Goal: Find specific page/section: Find specific page/section

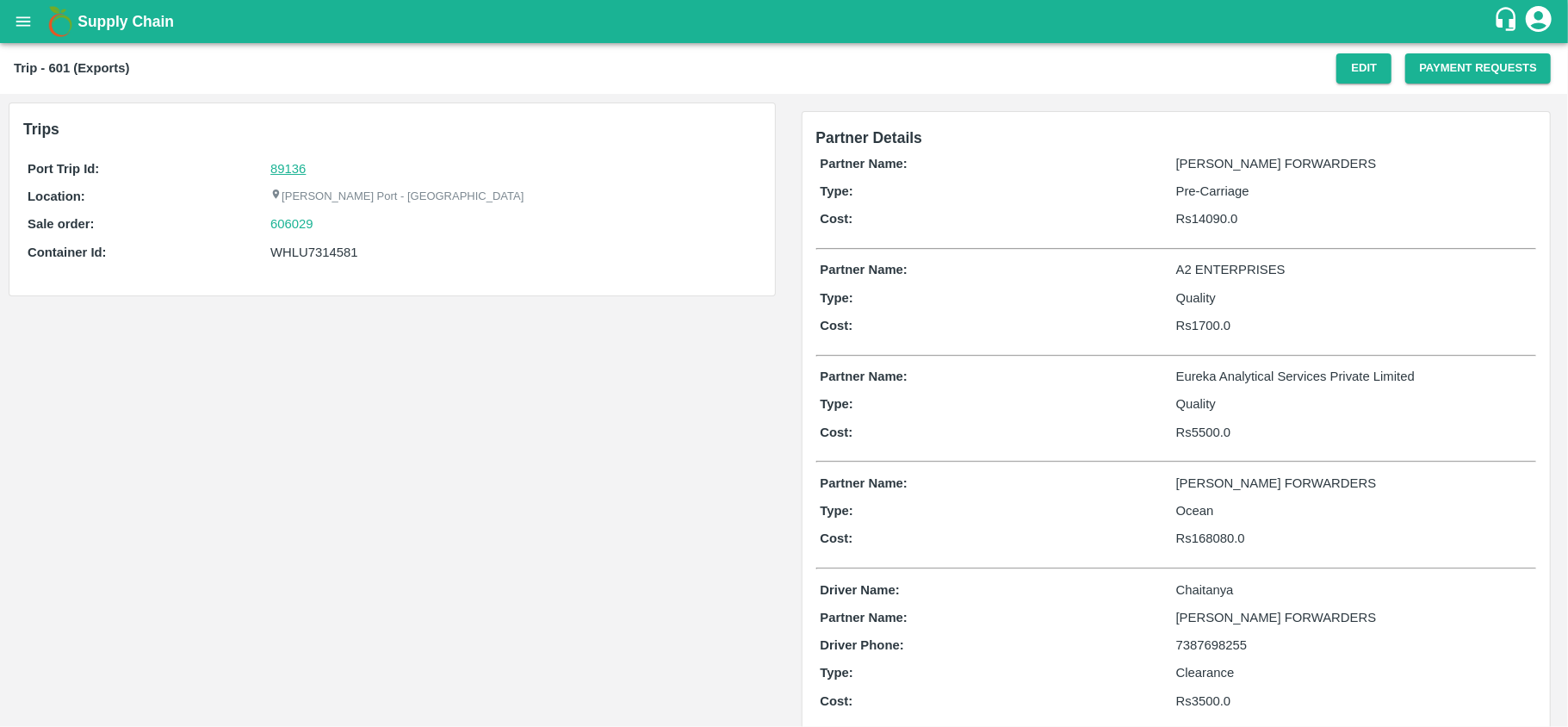
click at [287, 170] on link "89136" at bounding box center [288, 168] width 35 height 14
click at [334, 221] on div "606029" at bounding box center [513, 224] width 486 height 19
copy link "606029"
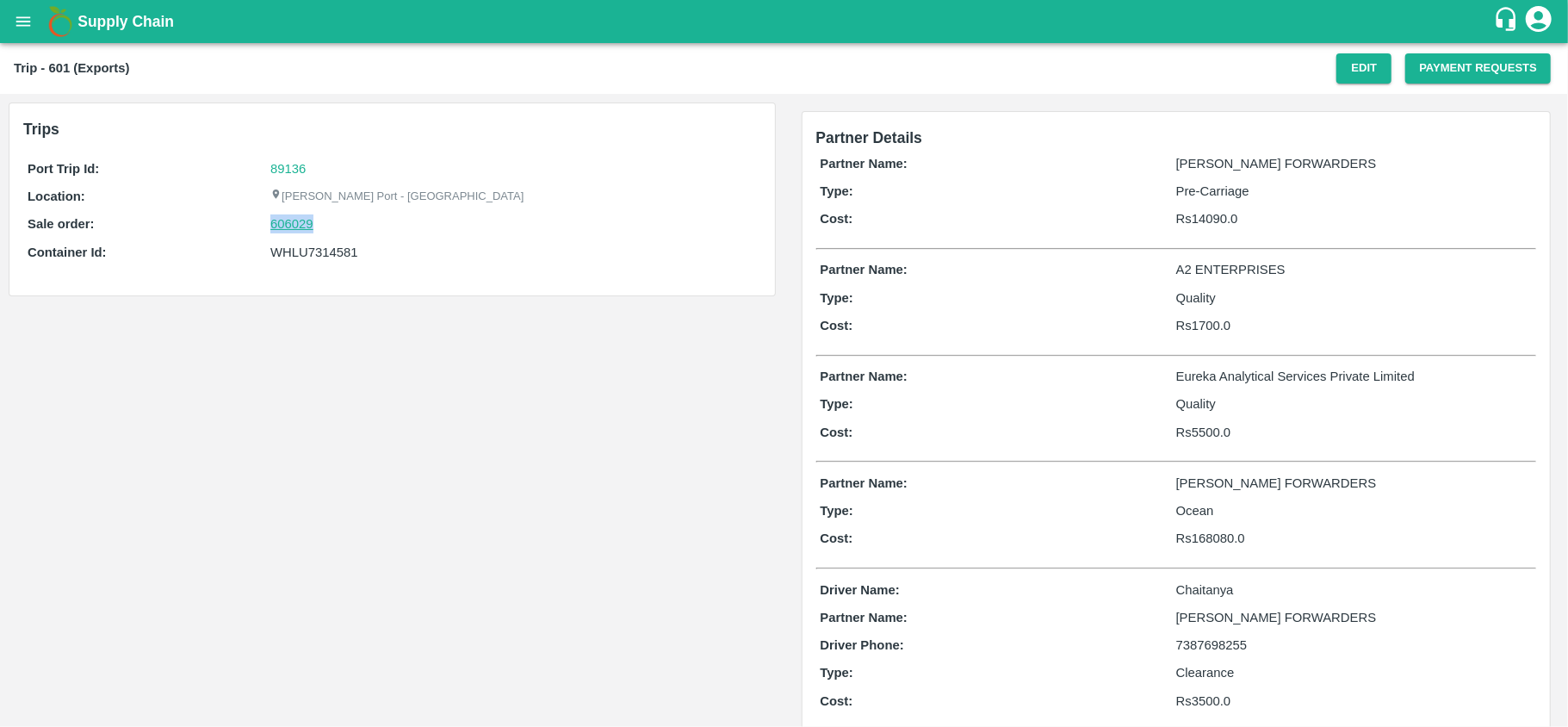
click at [289, 224] on link "606029" at bounding box center [292, 224] width 43 height 19
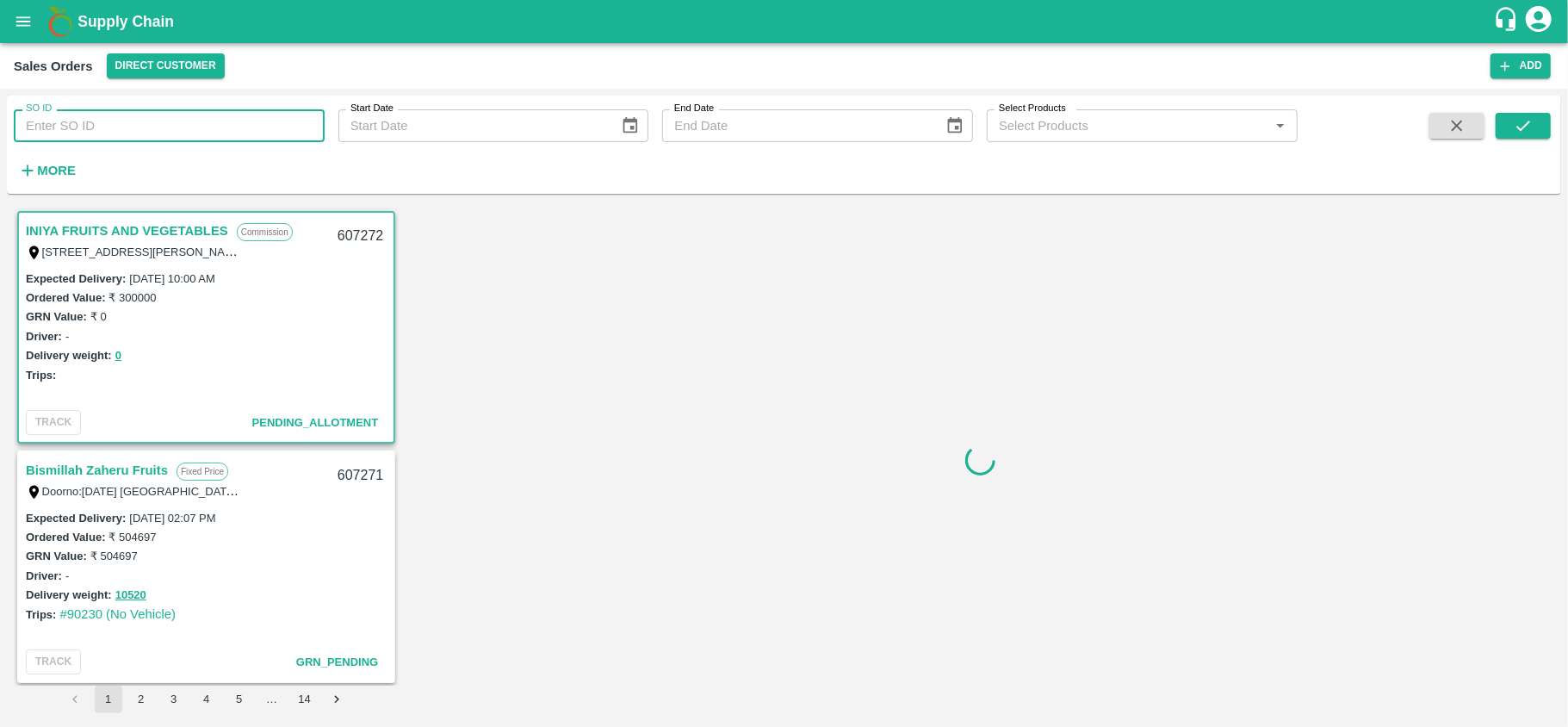
click at [121, 127] on input "SO ID" at bounding box center [169, 126] width 311 height 33
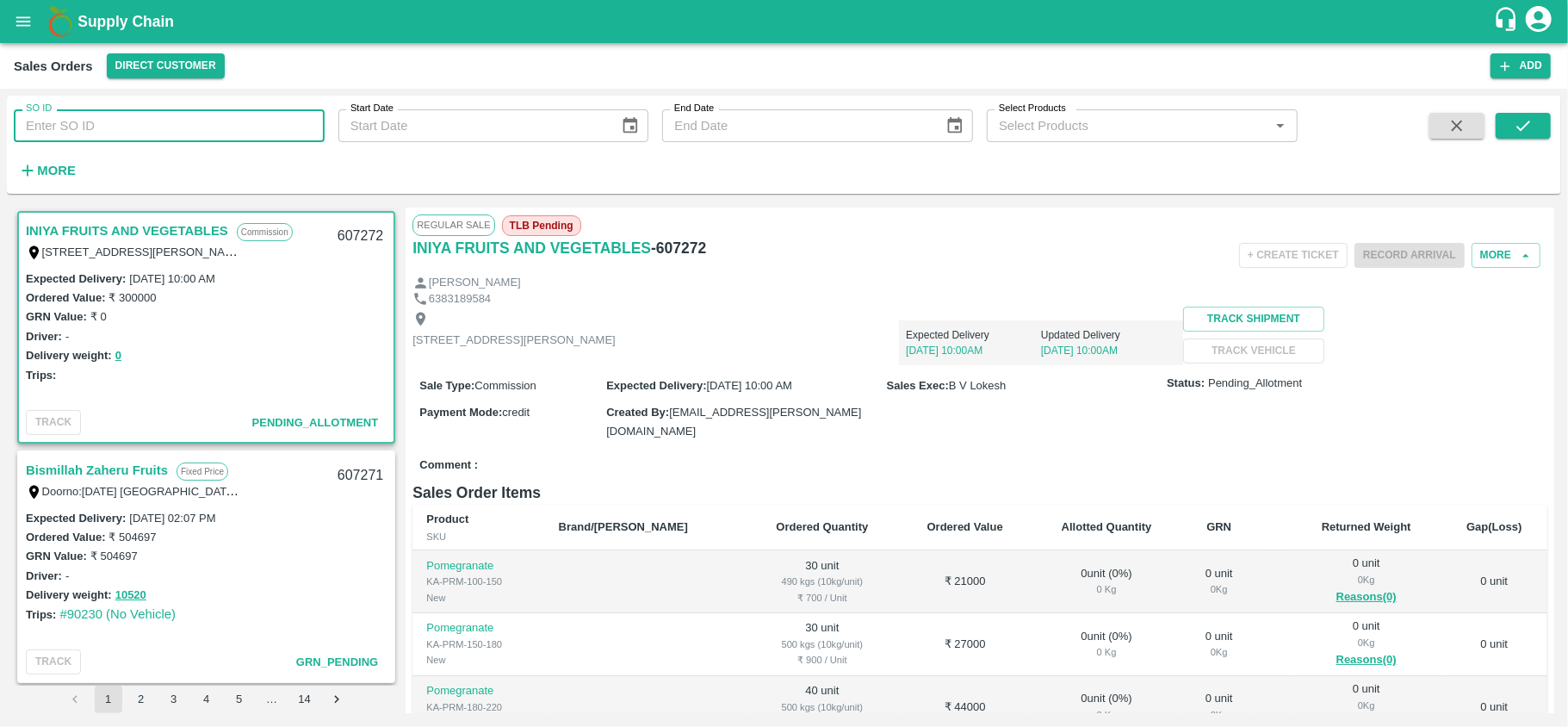
paste input "606029"
type input "606029"
click at [1531, 124] on icon "submit" at bounding box center [1523, 125] width 19 height 19
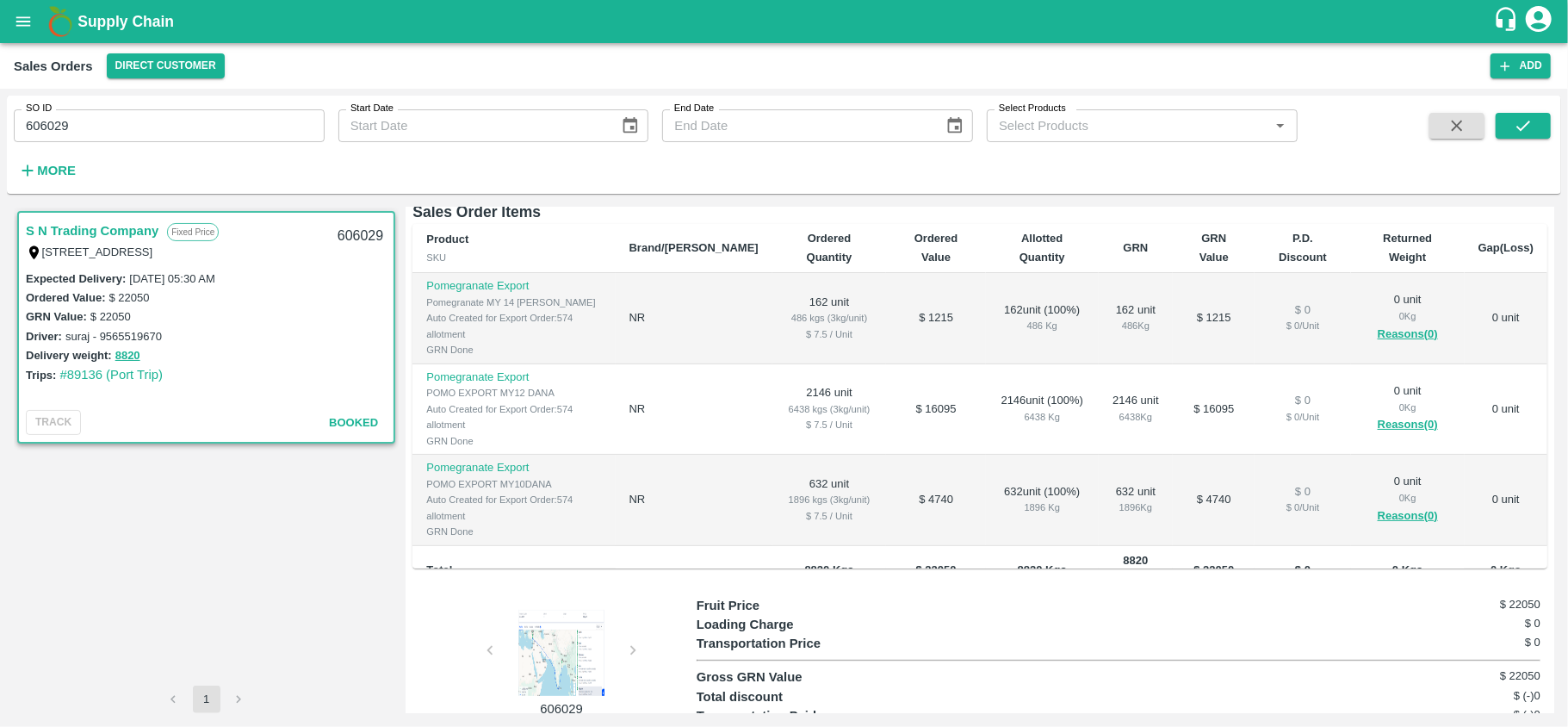
scroll to position [286, 0]
